Goal: Task Accomplishment & Management: Use online tool/utility

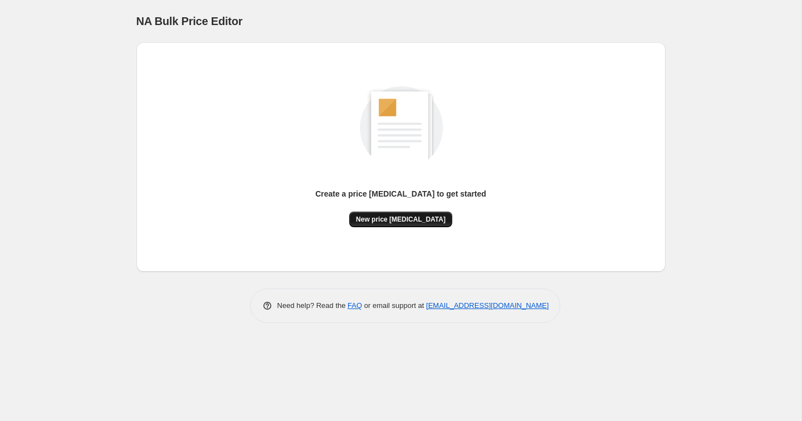
click at [379, 222] on span "New price [MEDICAL_DATA]" at bounding box center [401, 219] width 90 height 9
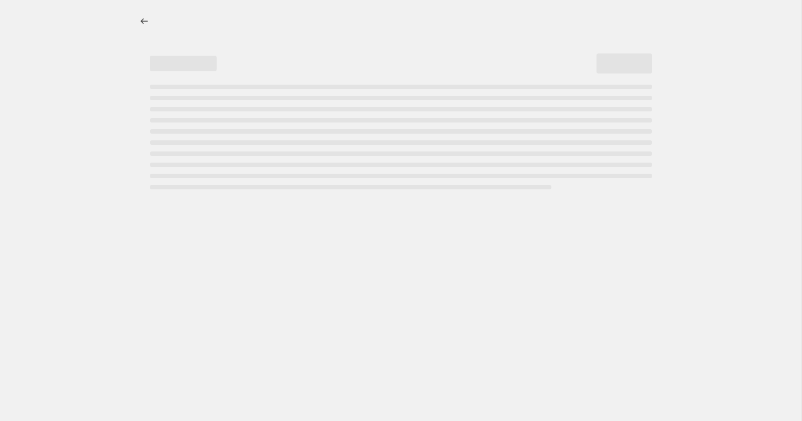
select select "percentage"
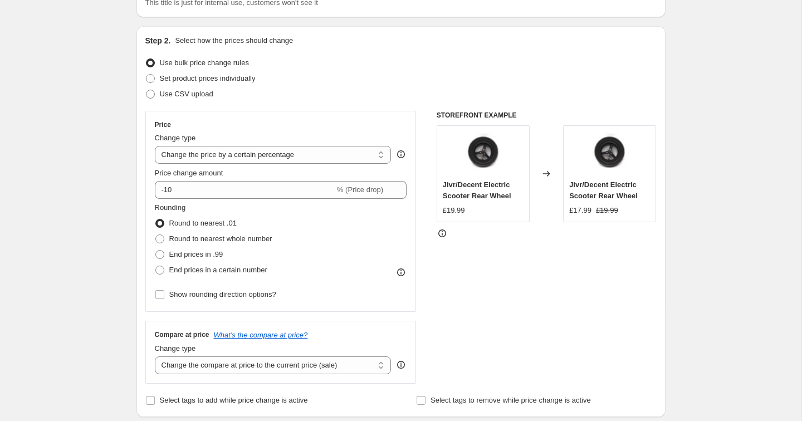
scroll to position [95, 0]
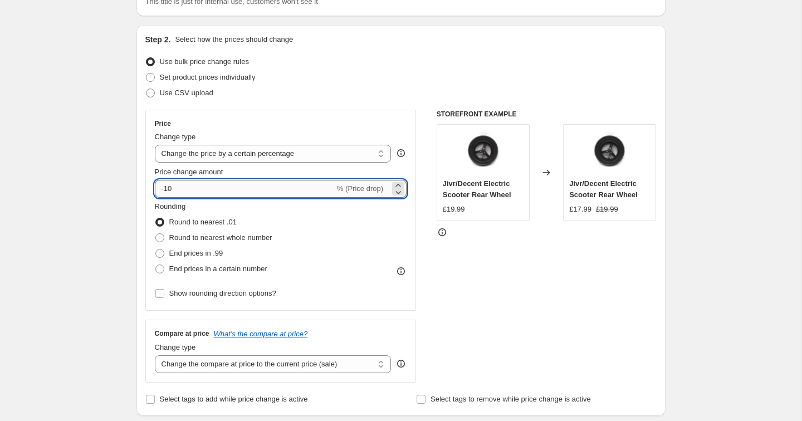
click at [194, 192] on input "-10" at bounding box center [245, 189] width 180 height 18
click at [435, 301] on div "Price Change type Change the price to a certain amount Change the price by a ce…" at bounding box center [400, 246] width 511 height 273
click at [169, 192] on input "-30" at bounding box center [245, 189] width 180 height 18
type input "-40"
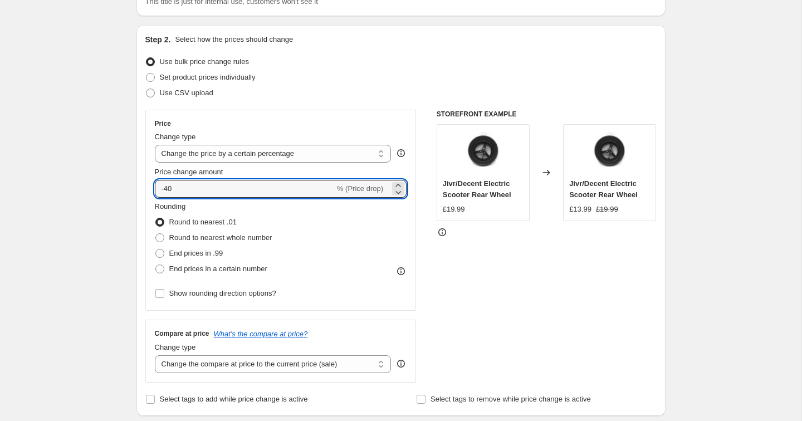
click at [436, 309] on div "Price Change type Change the price to a certain amount Change the price by a ce…" at bounding box center [400, 246] width 511 height 273
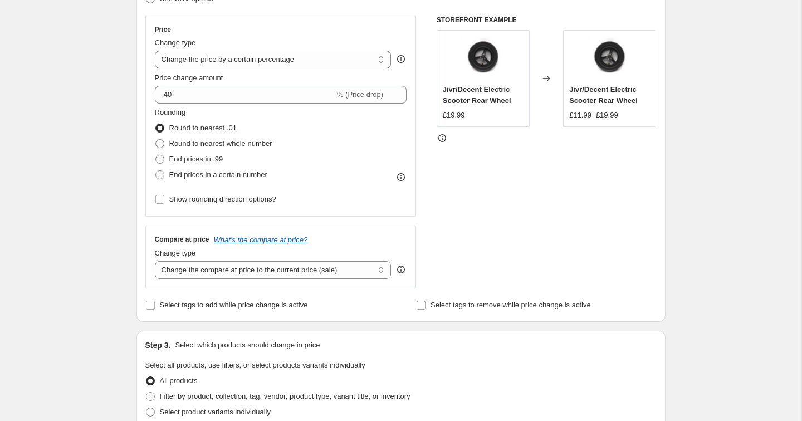
scroll to position [199, 0]
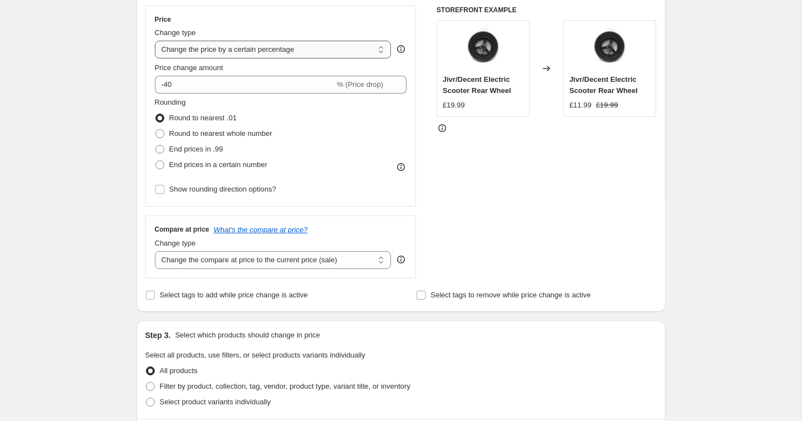
click at [305, 54] on select "Change the price to a certain amount Change the price by a certain amount Chang…" at bounding box center [273, 50] width 237 height 18
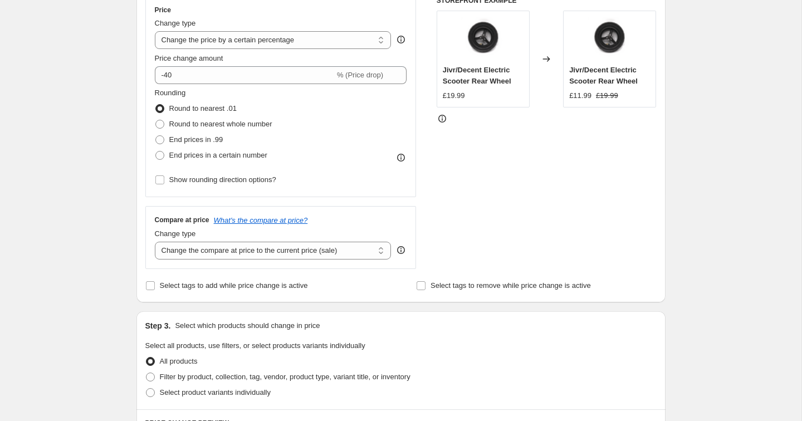
scroll to position [207, 0]
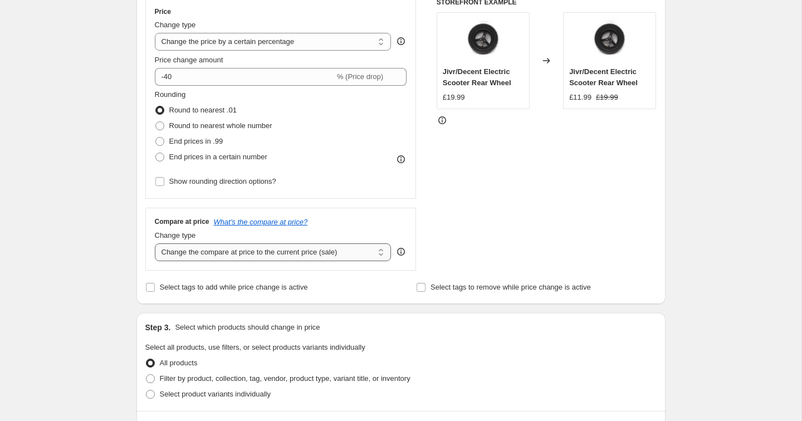
click at [267, 257] on select "Change the compare at price to the current price (sale) Change the compare at p…" at bounding box center [273, 252] width 237 height 18
select select "remove"
click at [490, 219] on div "STOREFRONT EXAMPLE Jivr/Decent Electric Scooter Rear Wheel £19.99 Changed to Ji…" at bounding box center [547, 134] width 220 height 273
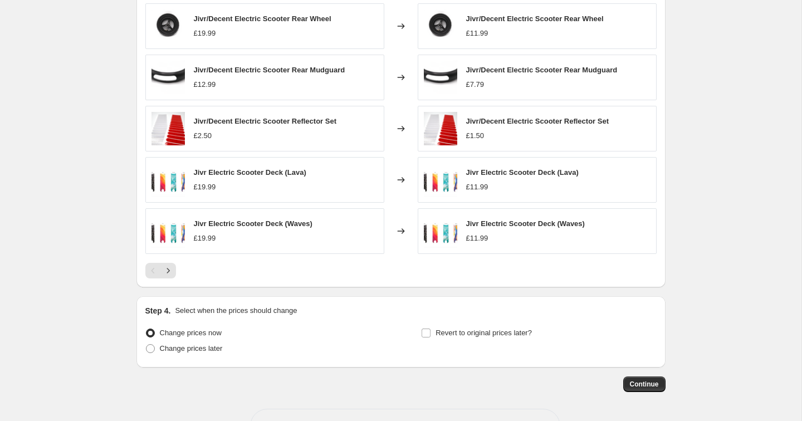
scroll to position [652, 0]
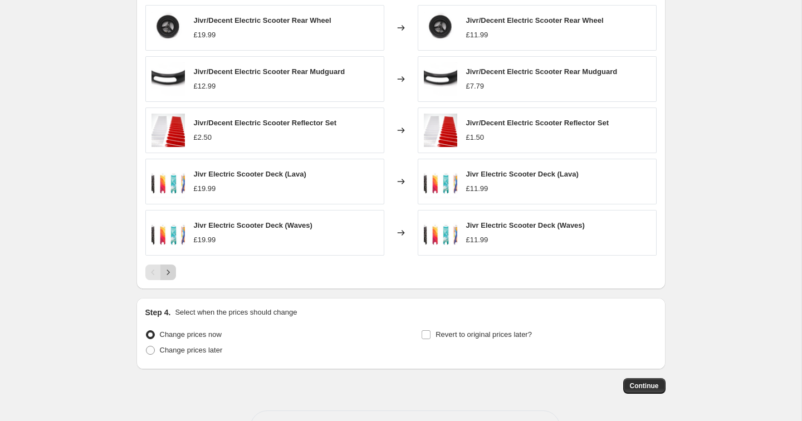
click at [173, 276] on button "Next" at bounding box center [168, 273] width 16 height 16
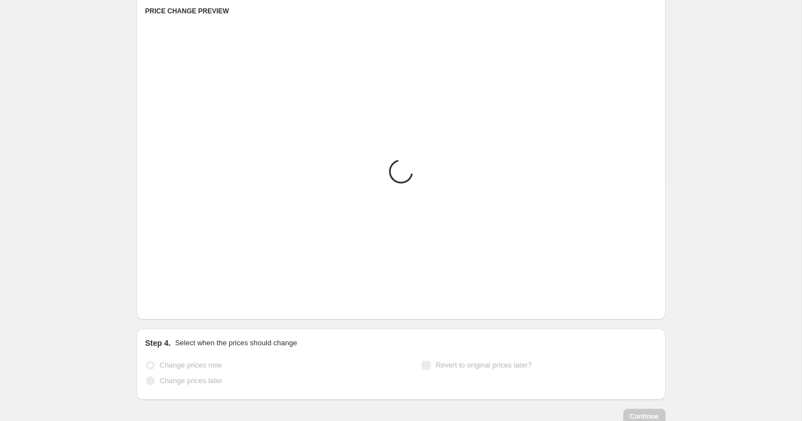
scroll to position [619, 0]
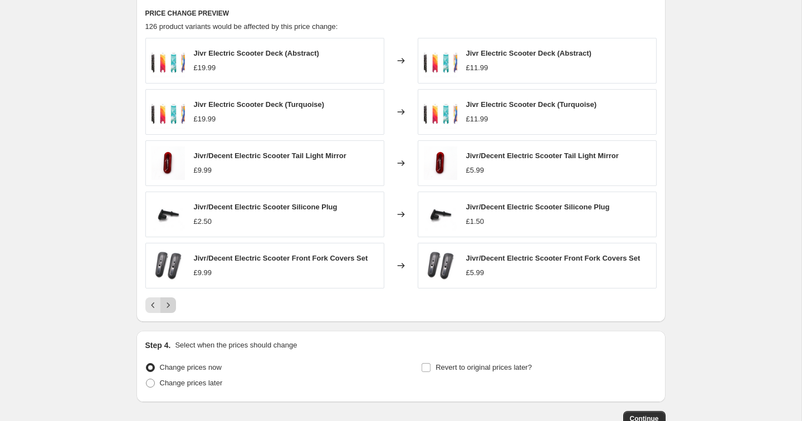
click at [170, 306] on icon "Next" at bounding box center [168, 305] width 11 height 11
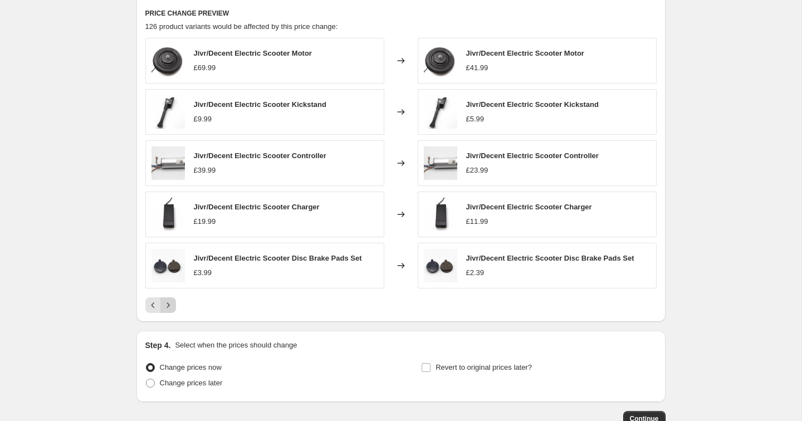
click at [170, 306] on icon "Next" at bounding box center [168, 305] width 11 height 11
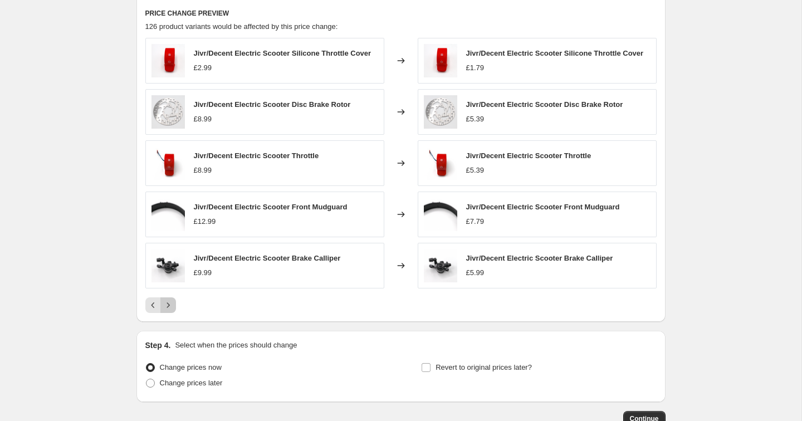
click at [170, 306] on icon "Next" at bounding box center [168, 305] width 11 height 11
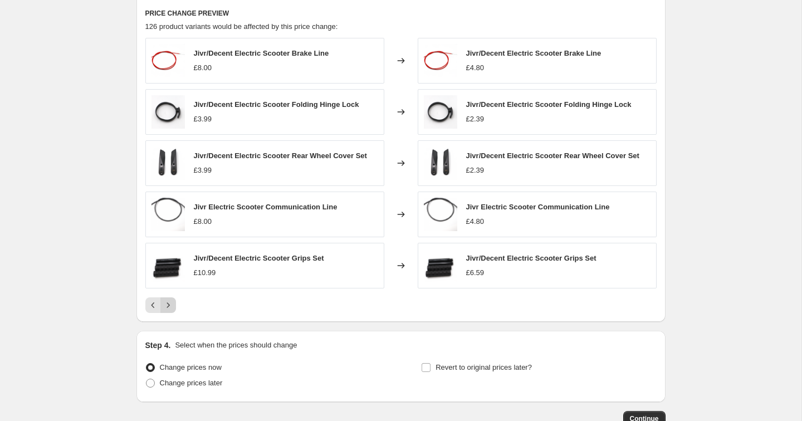
click at [170, 306] on icon "Next" at bounding box center [168, 305] width 11 height 11
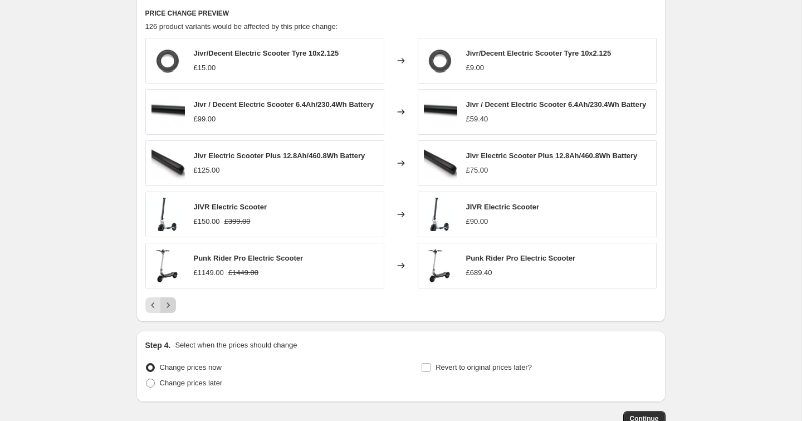
click at [170, 306] on icon "Next" at bounding box center [168, 305] width 11 height 11
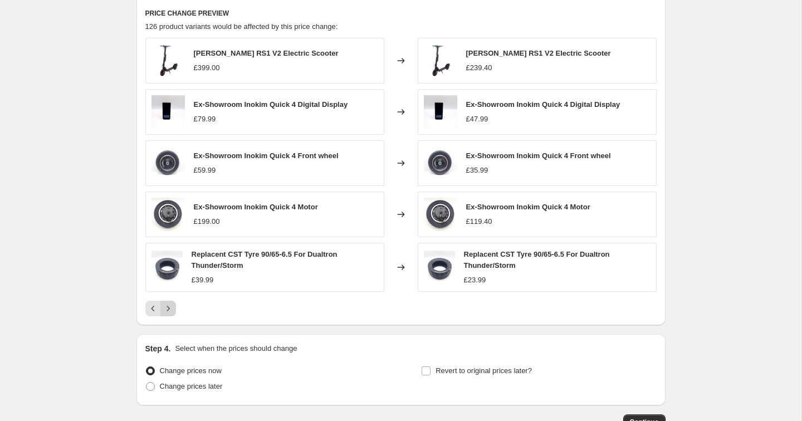
click at [170, 306] on icon "Next" at bounding box center [168, 308] width 11 height 11
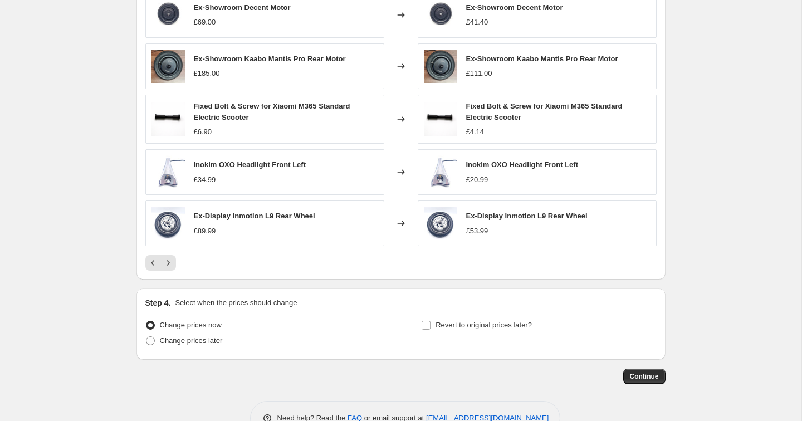
scroll to position [667, 0]
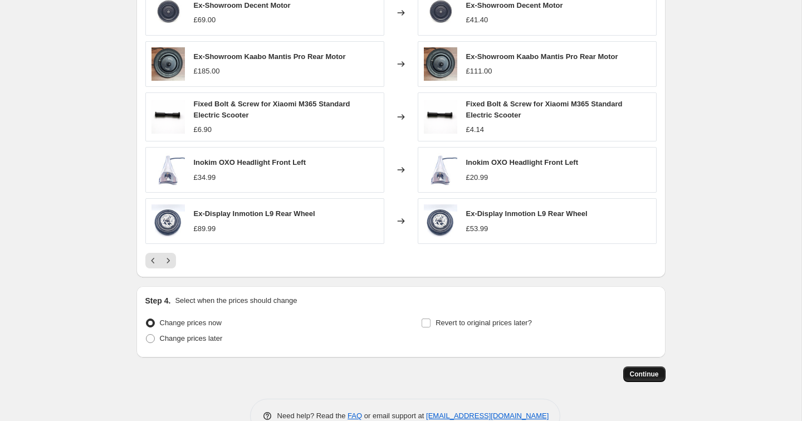
click at [633, 372] on span "Continue" at bounding box center [644, 374] width 29 height 9
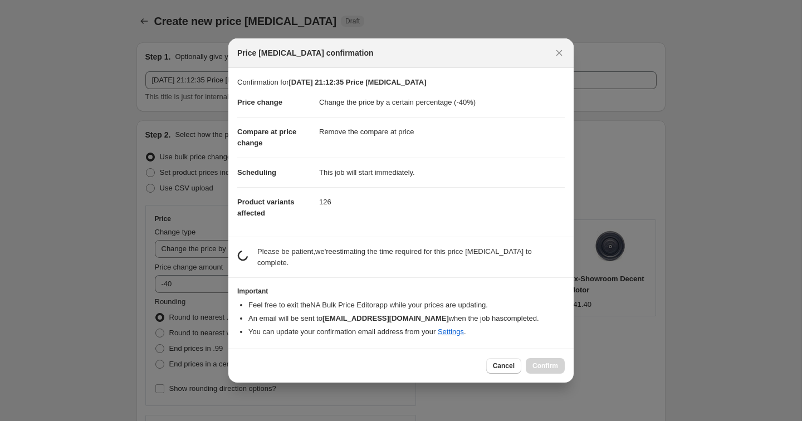
scroll to position [0, 0]
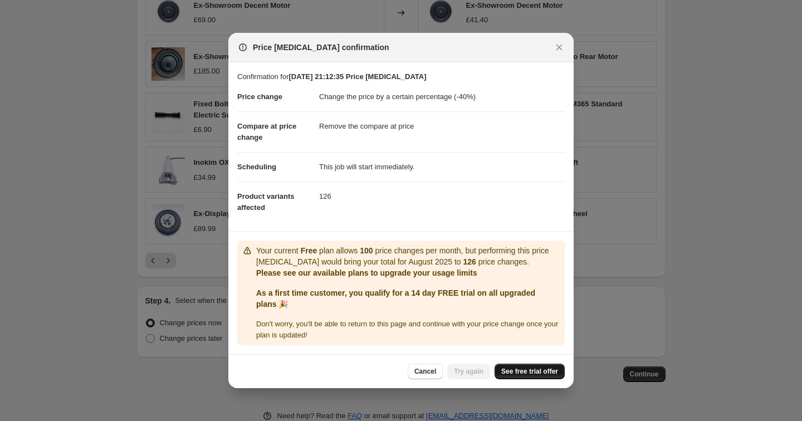
click at [516, 375] on span "See free trial offer" at bounding box center [529, 371] width 57 height 9
click at [560, 45] on icon "Close" at bounding box center [559, 47] width 11 height 11
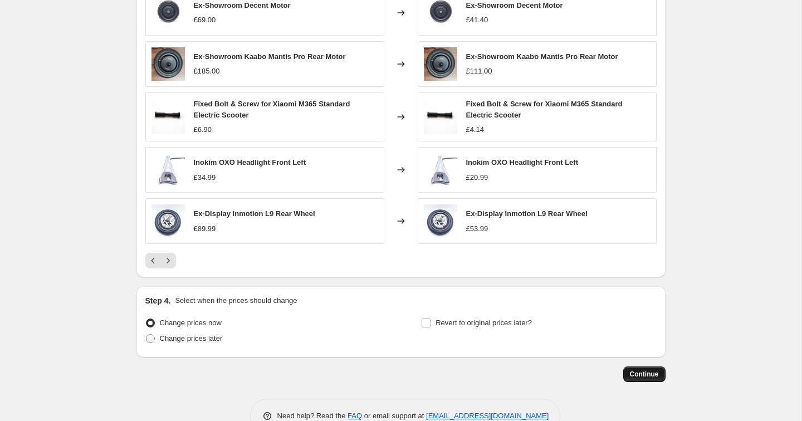
click at [647, 374] on span "Continue" at bounding box center [644, 374] width 29 height 9
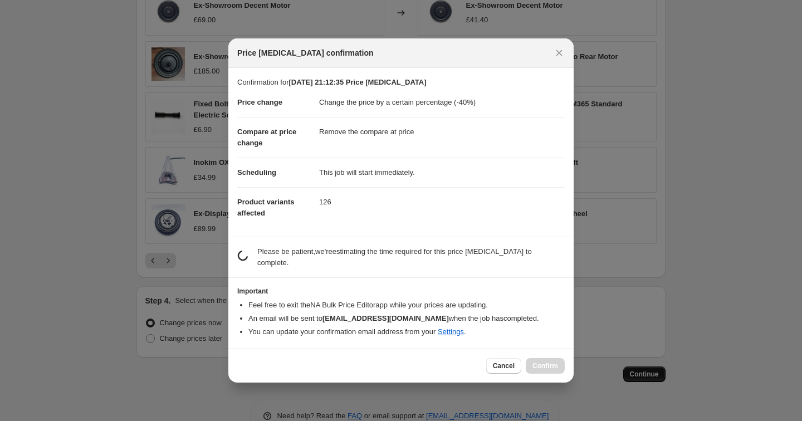
scroll to position [0, 0]
click at [299, 252] on p "Please be patient, we're estimating the time required for this price change job…" at bounding box center [410, 257] width 307 height 22
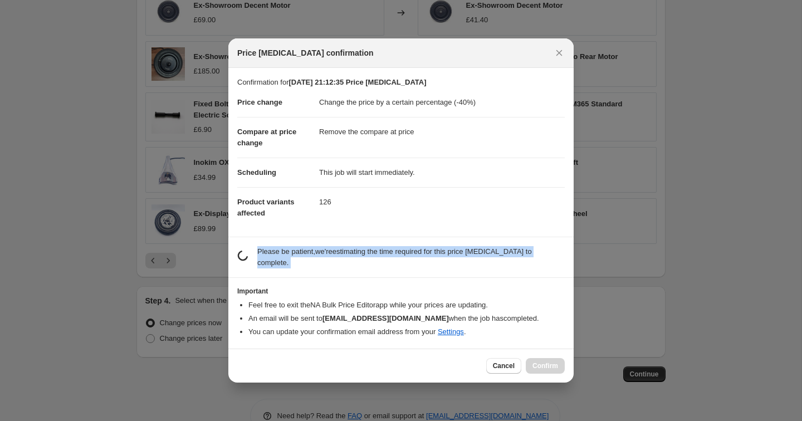
click at [299, 252] on p "Please be patient, we're estimating the time required for this price change job…" at bounding box center [410, 257] width 307 height 22
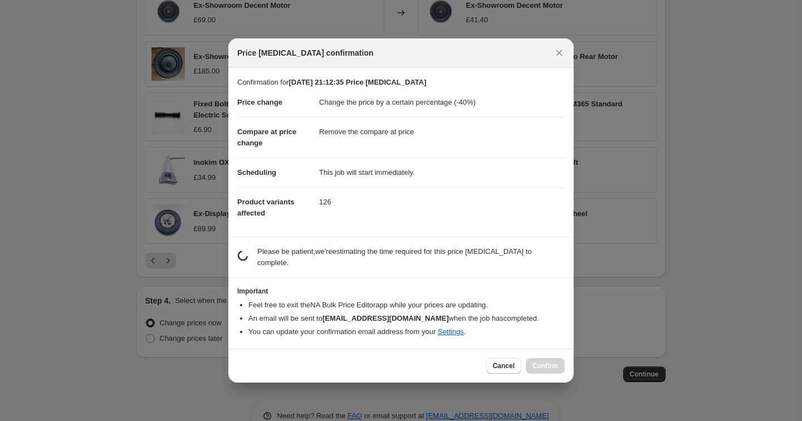
click at [383, 275] on section "estimating job duration... Please be patient, we're estimating the time require…" at bounding box center [400, 257] width 345 height 40
click at [559, 54] on icon "Close" at bounding box center [559, 52] width 11 height 11
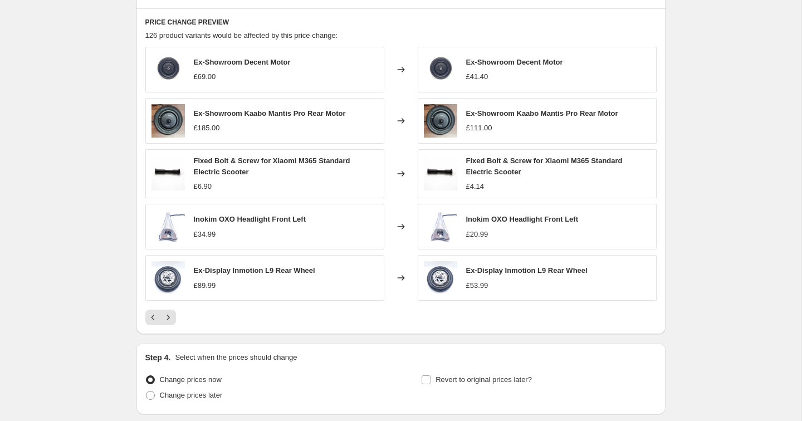
scroll to position [696, 0]
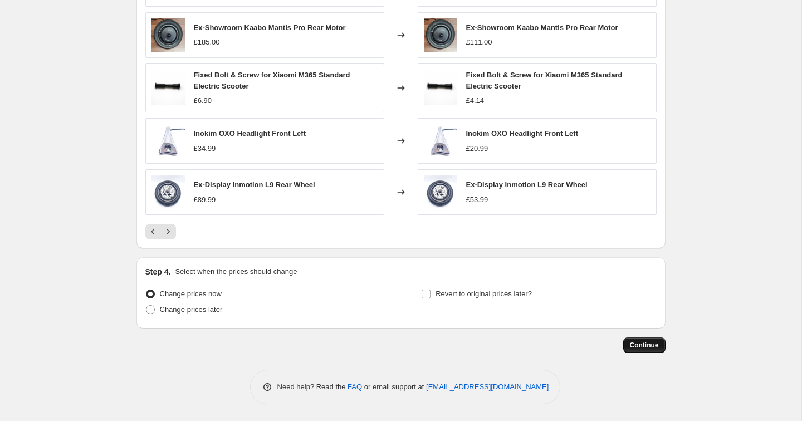
click at [637, 352] on button "Continue" at bounding box center [644, 346] width 42 height 16
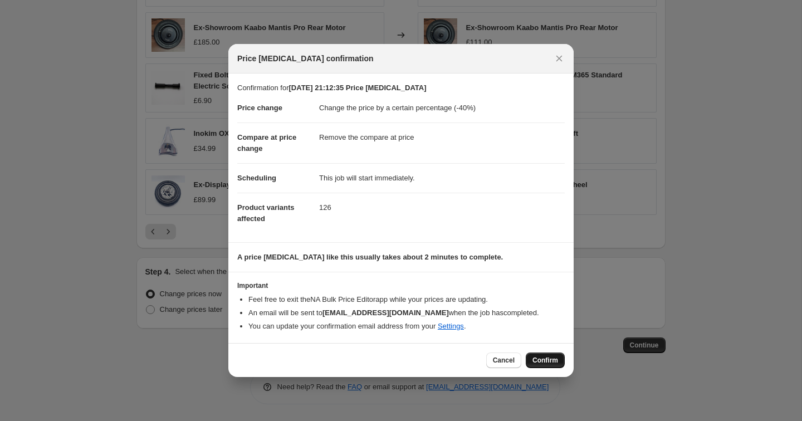
click at [546, 358] on span "Confirm" at bounding box center [545, 360] width 26 height 9
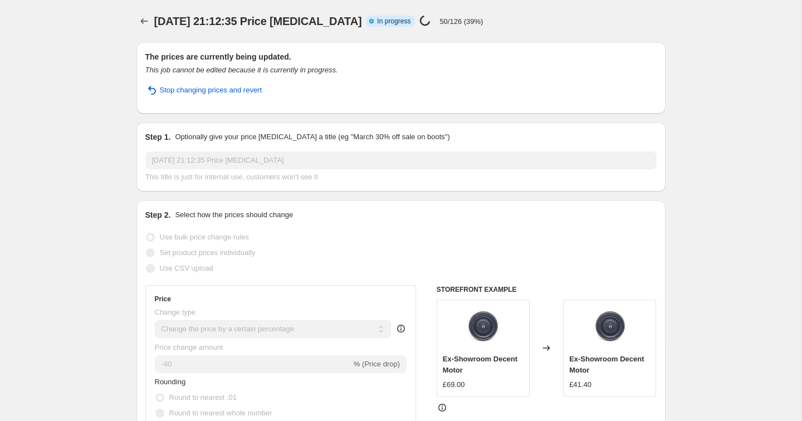
click at [396, 19] on span "In progress" at bounding box center [393, 21] width 33 height 9
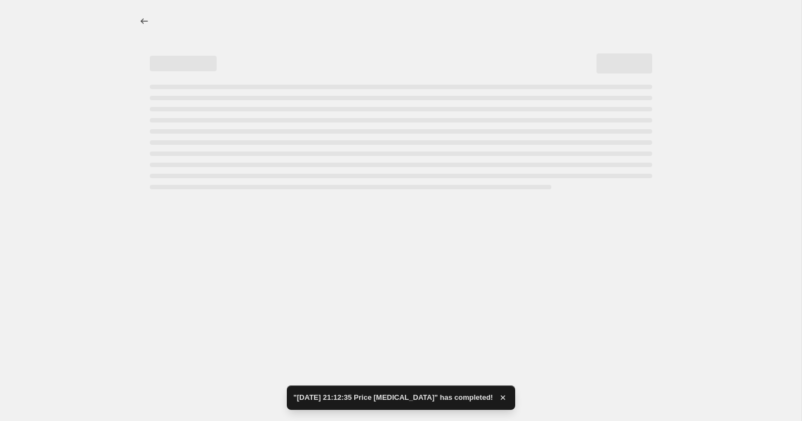
select select "percentage"
select select "remove"
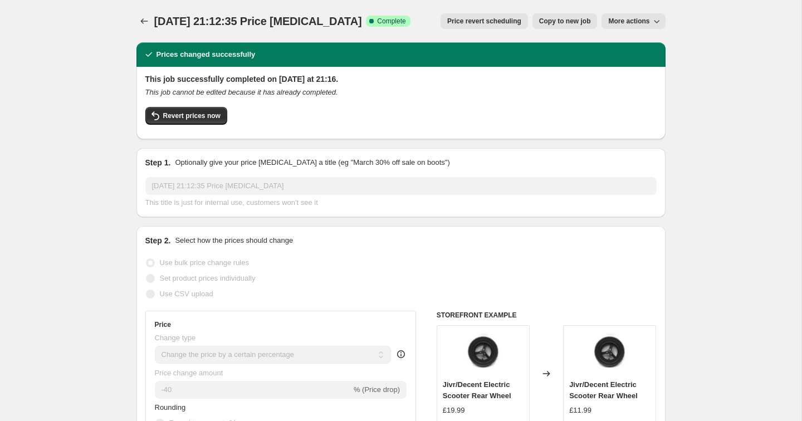
click at [645, 18] on span "More actions" at bounding box center [628, 21] width 41 height 9
click at [141, 21] on icon "Price change jobs" at bounding box center [144, 21] width 11 height 11
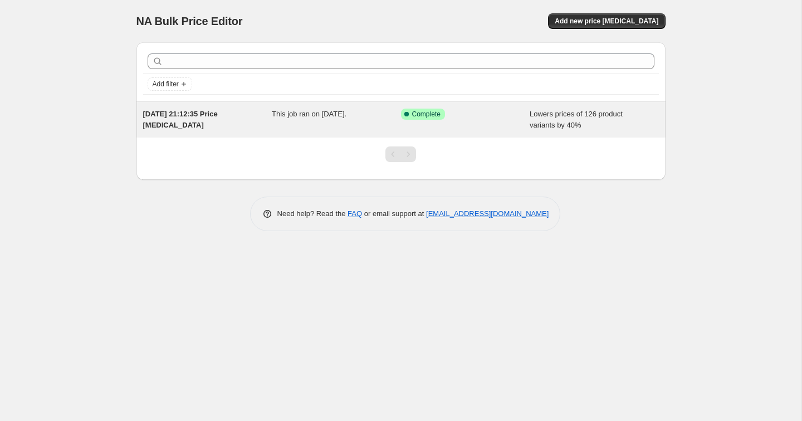
click at [477, 124] on div "Success Complete Complete" at bounding box center [465, 120] width 129 height 22
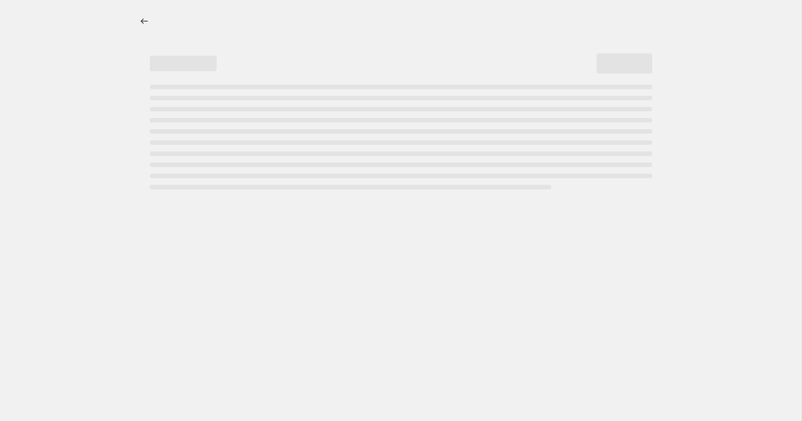
select select "percentage"
select select "remove"
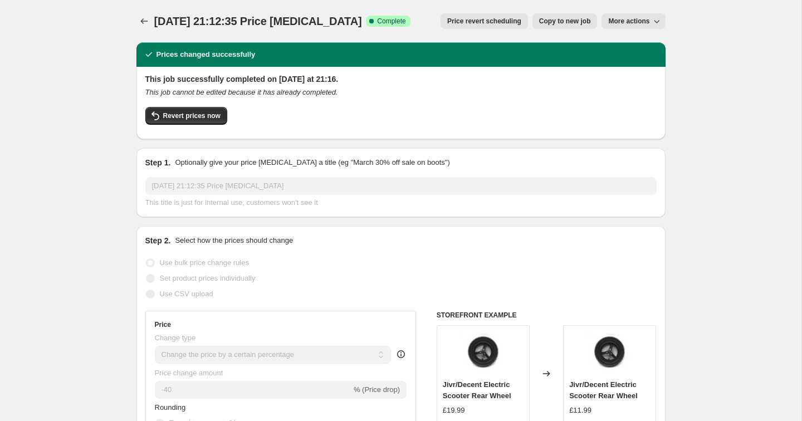
click at [198, 91] on icon "This job cannot be edited because it has already completed." at bounding box center [241, 92] width 193 height 8
click at [143, 26] on icon "Price change jobs" at bounding box center [144, 21] width 11 height 11
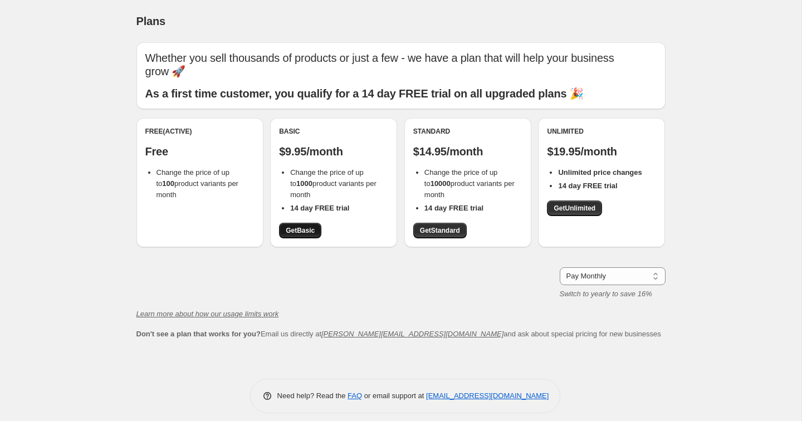
click at [307, 226] on span "Get Basic" at bounding box center [300, 230] width 29 height 9
